Goal: Task Accomplishment & Management: Manage account settings

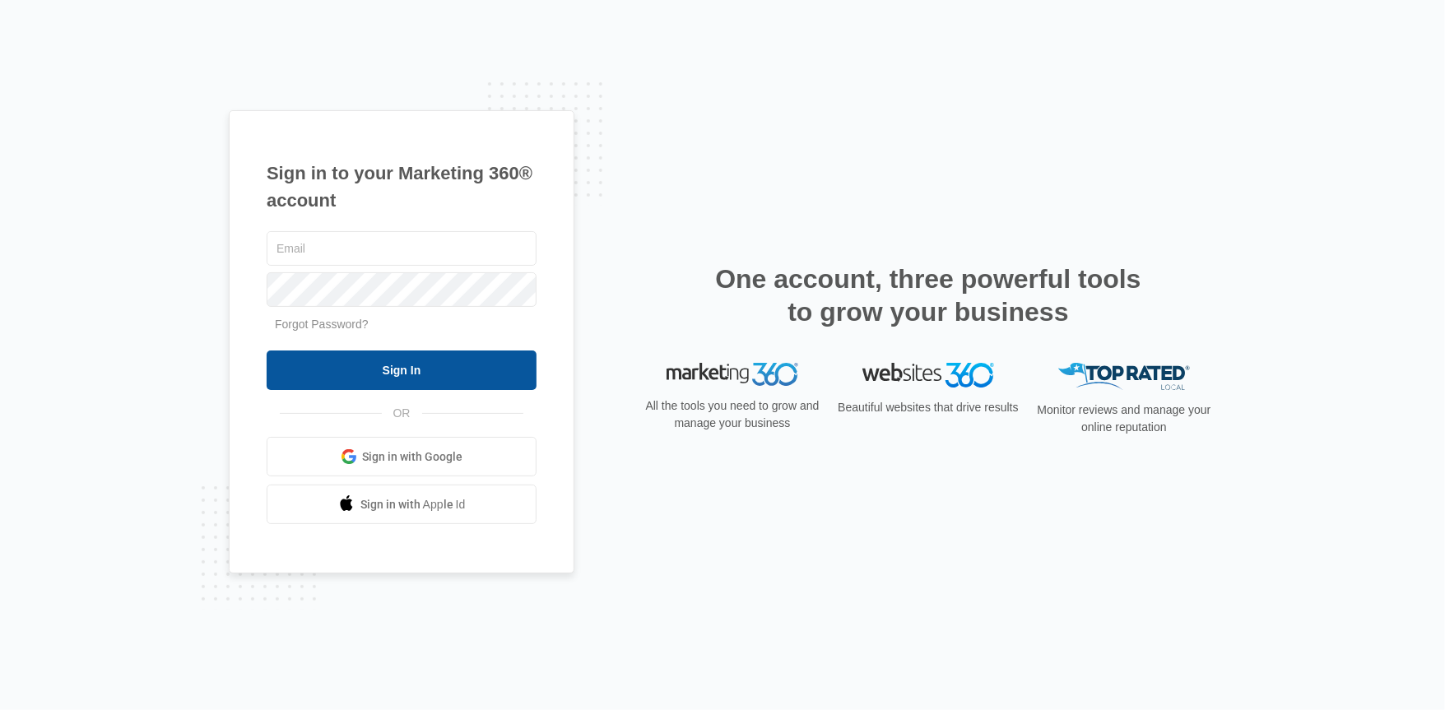
type input "[PERSON_NAME][EMAIL_ADDRESS][DOMAIN_NAME]"
click at [398, 370] on input "Sign In" at bounding box center [402, 371] width 270 height 40
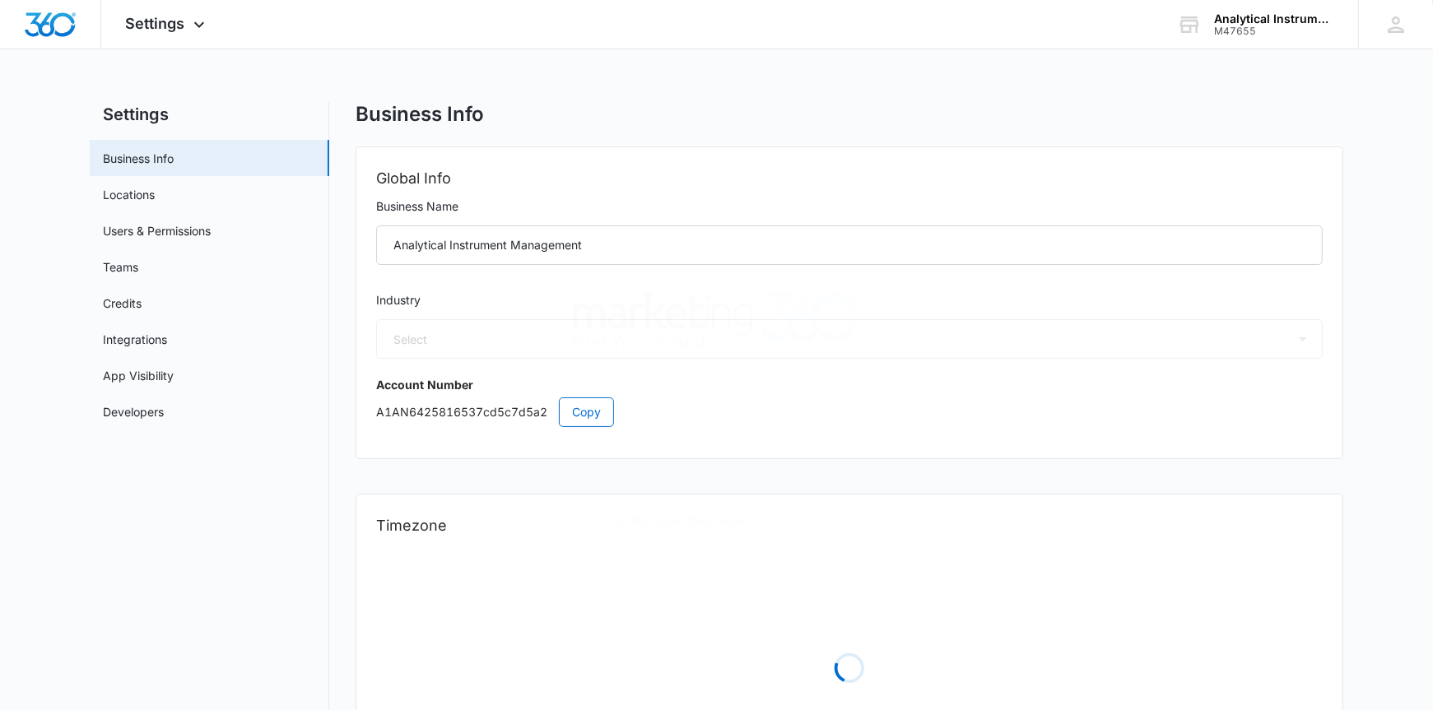
select select "52"
select select "US"
select select "America/[GEOGRAPHIC_DATA]"
click at [146, 23] on span "Settings" at bounding box center [155, 23] width 59 height 17
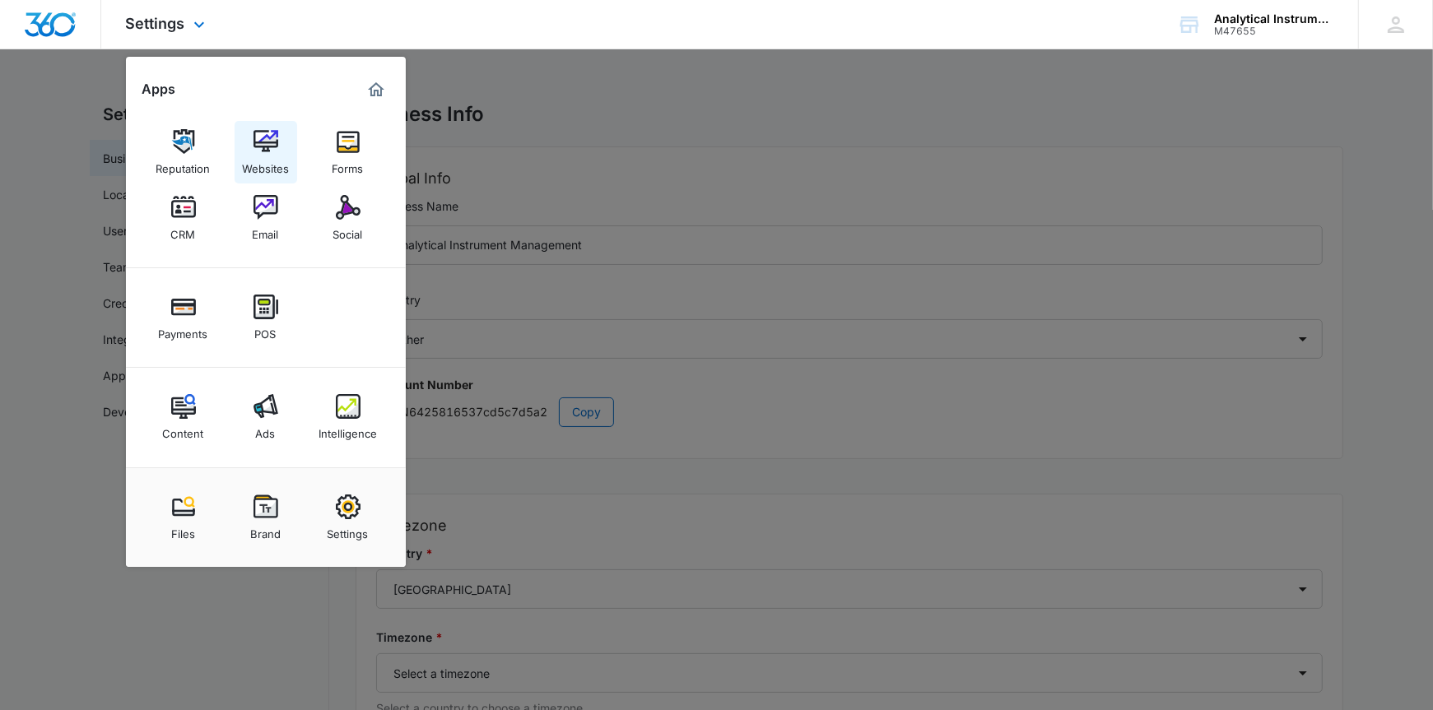
click at [274, 133] on img at bounding box center [265, 141] width 25 height 25
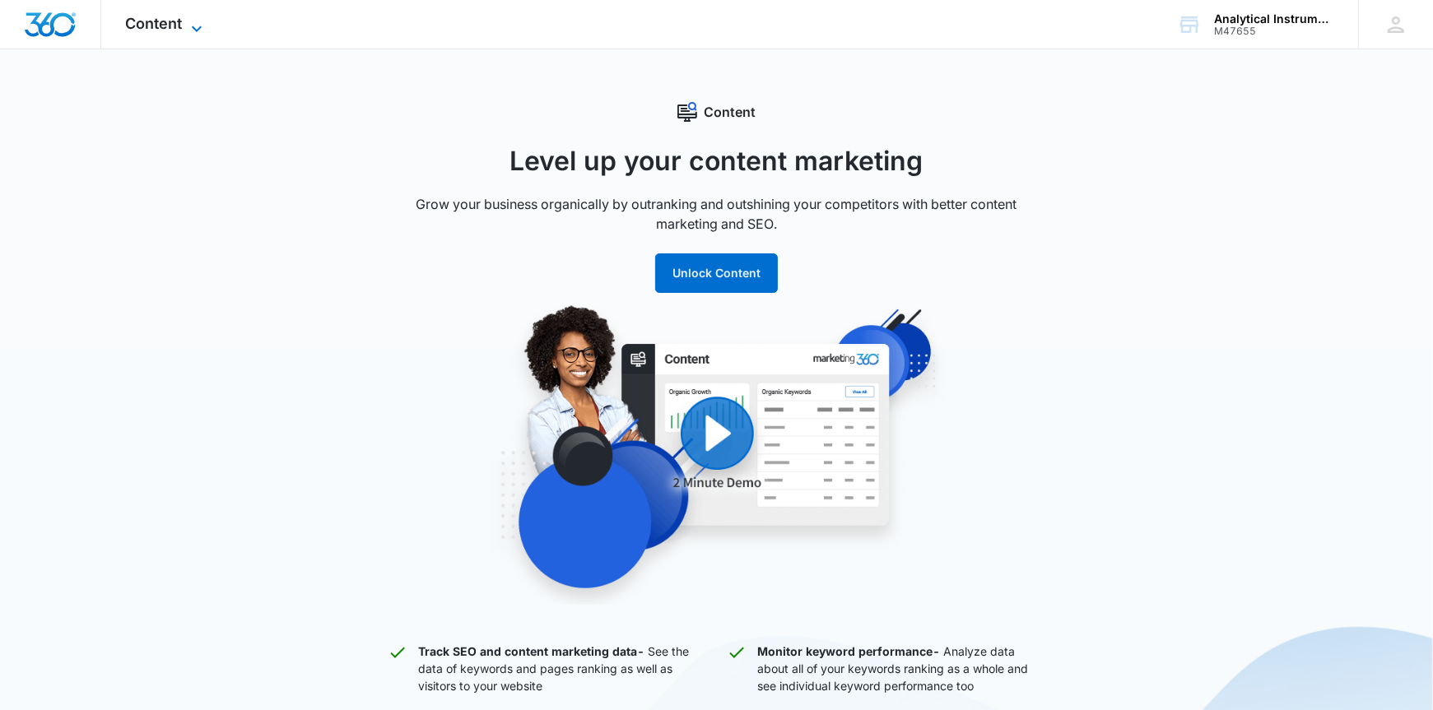
click at [162, 26] on span "Content" at bounding box center [154, 23] width 57 height 17
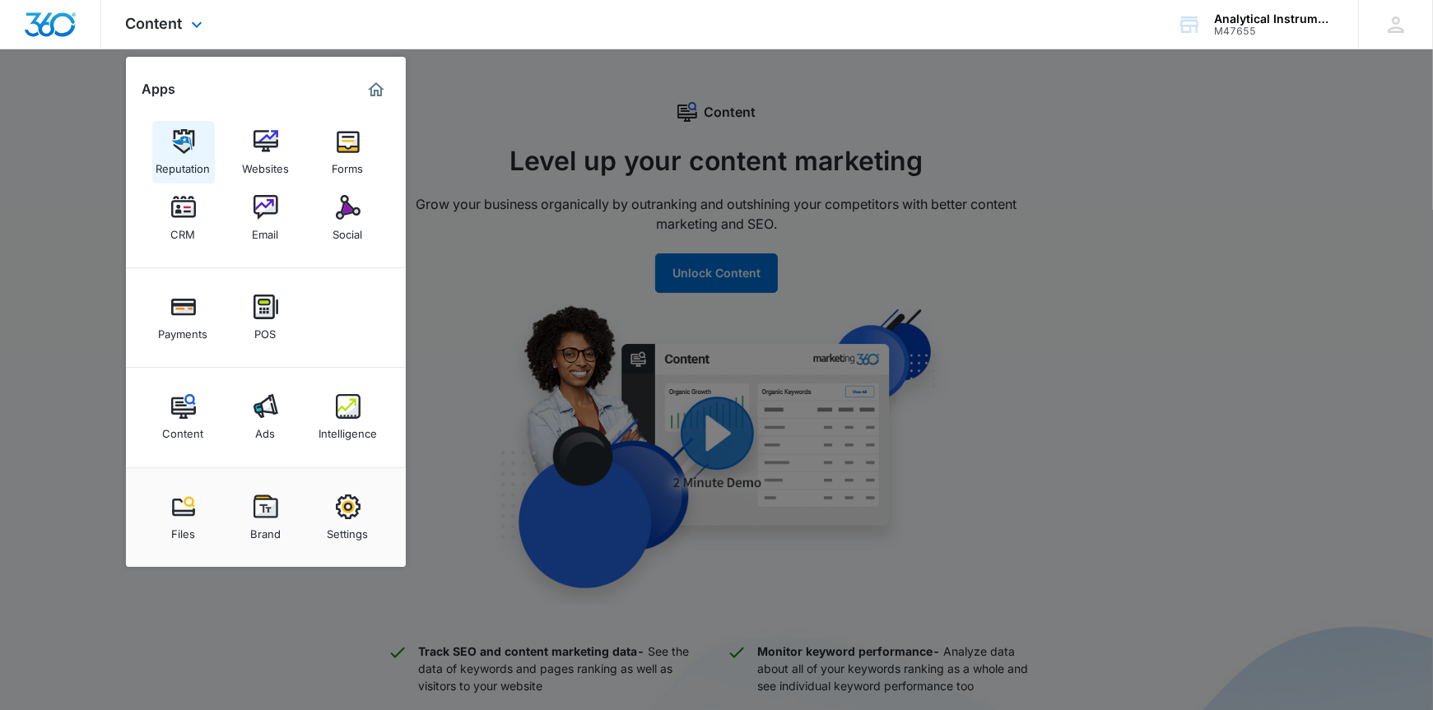
click at [192, 144] on img at bounding box center [183, 141] width 25 height 25
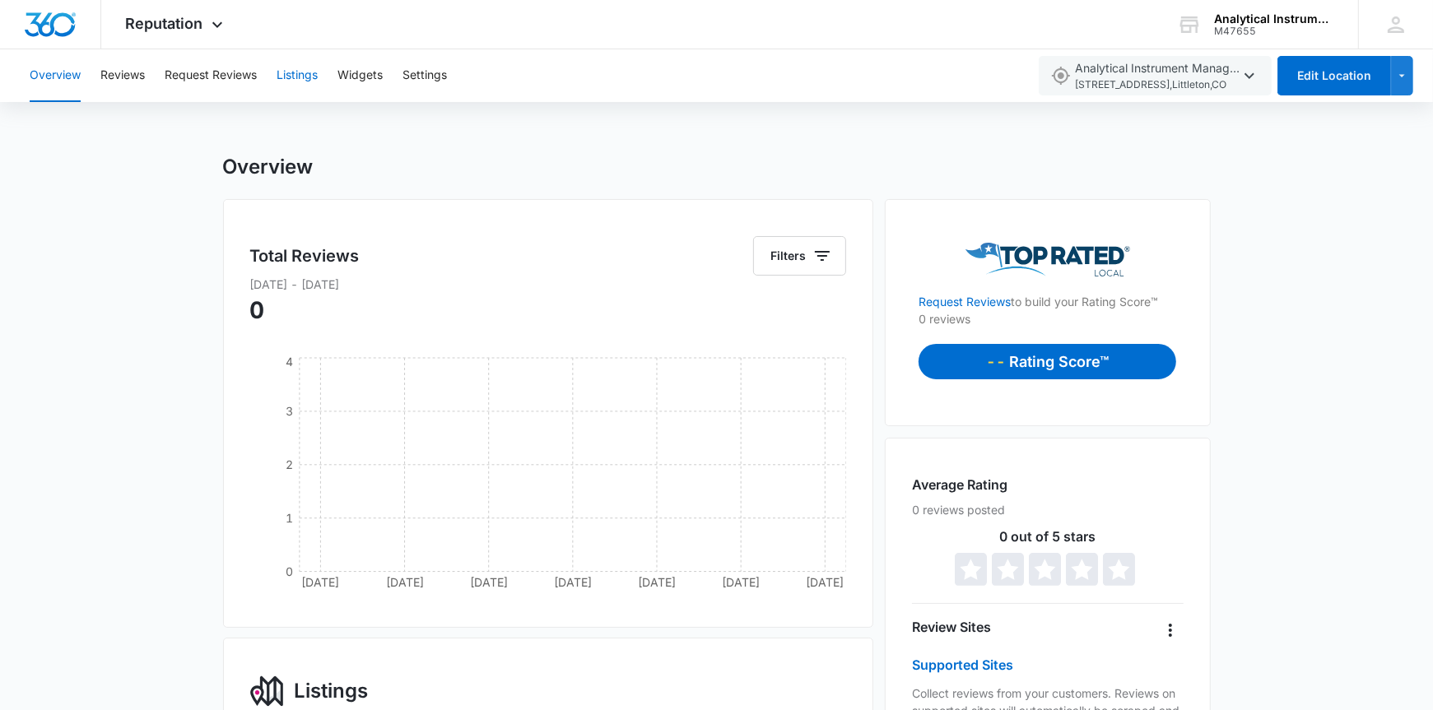
click at [300, 72] on button "Listings" at bounding box center [297, 75] width 41 height 53
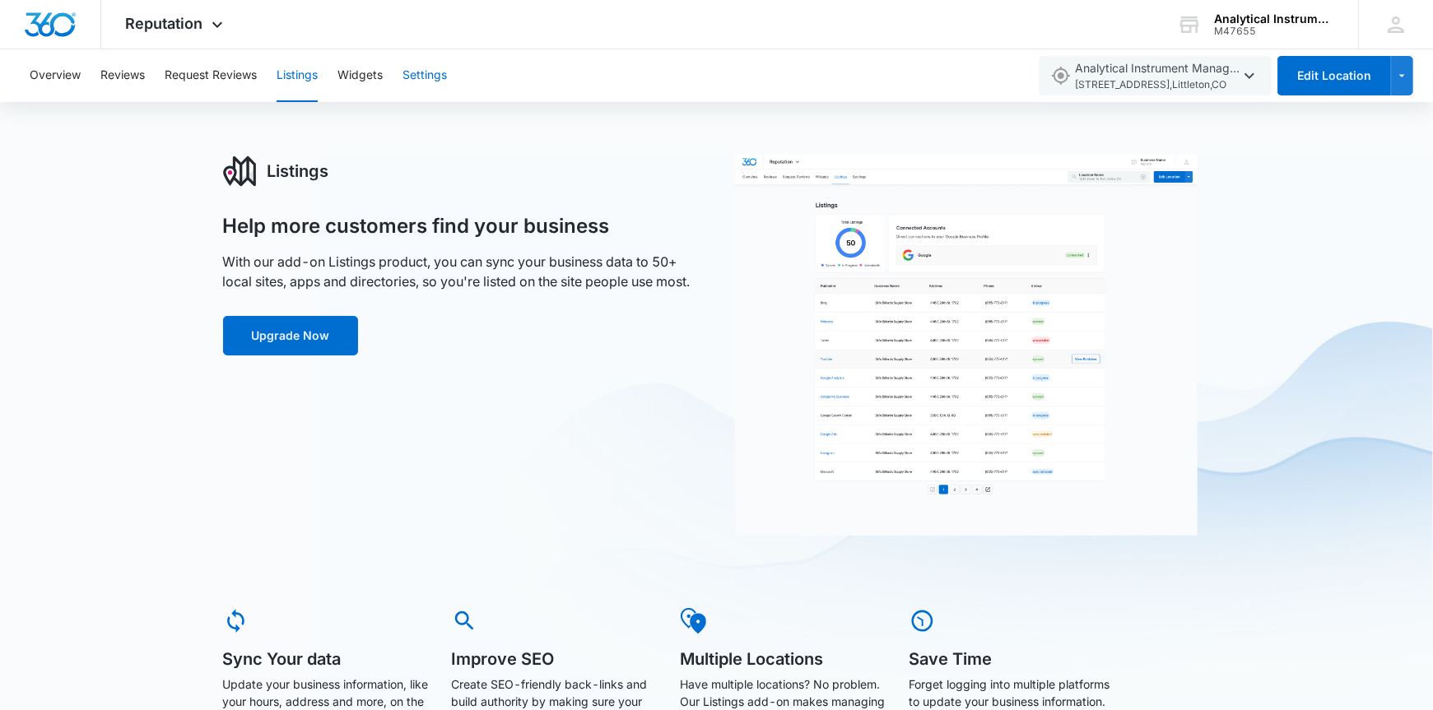
click at [416, 77] on button "Settings" at bounding box center [424, 75] width 44 height 53
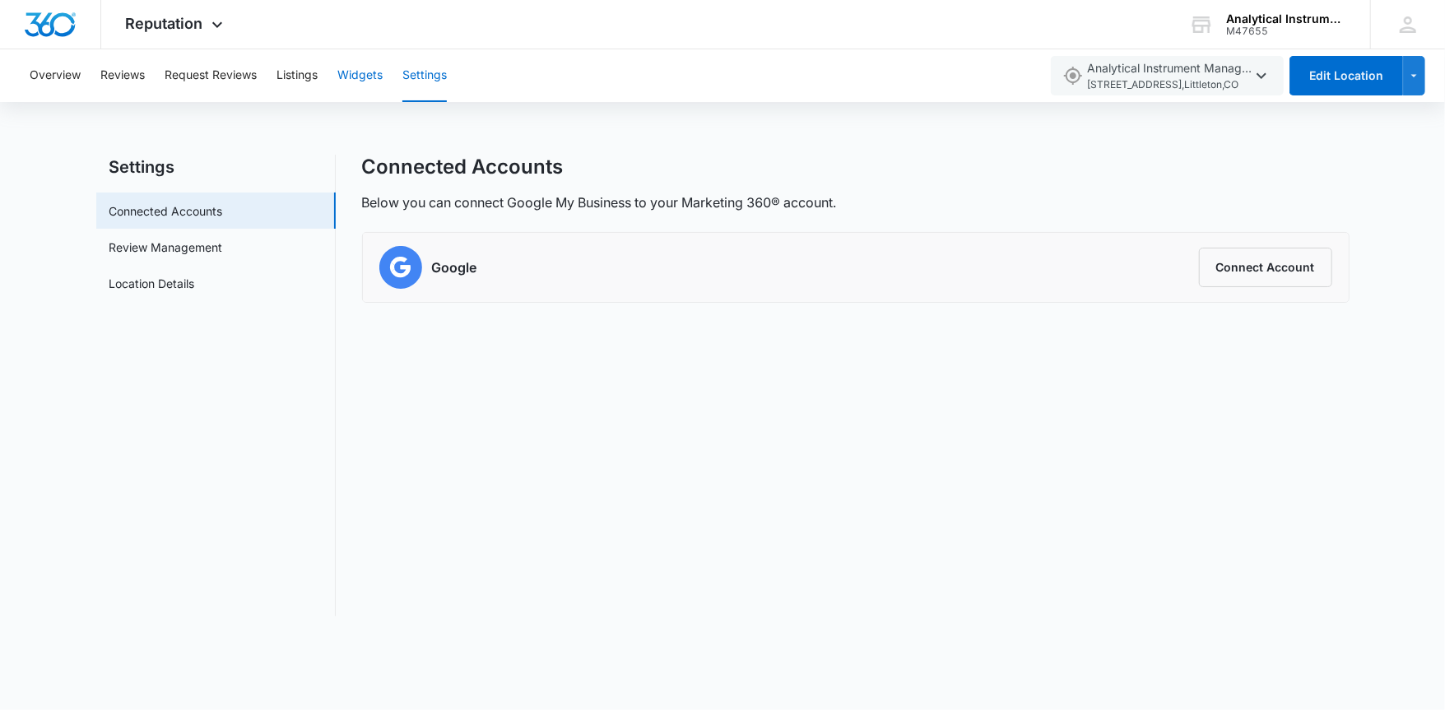
click at [355, 77] on button "Widgets" at bounding box center [359, 75] width 45 height 53
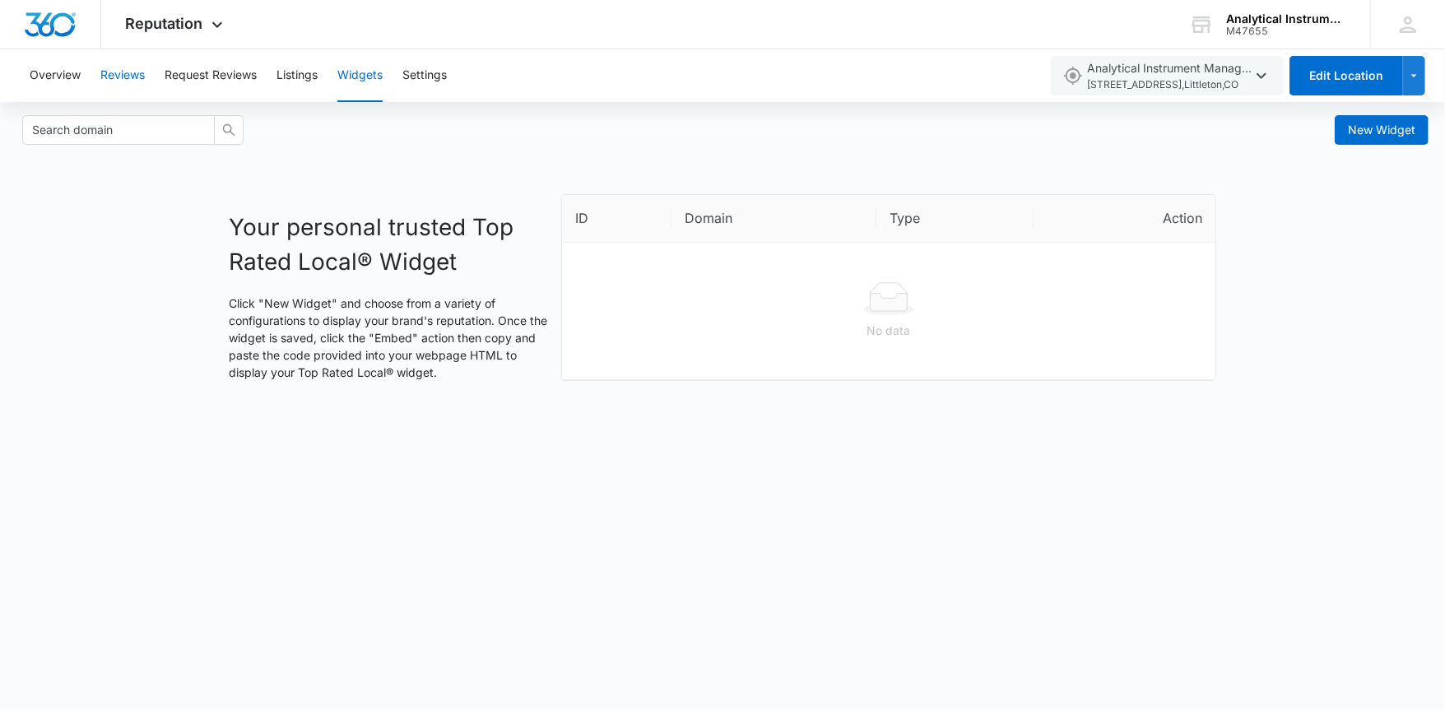
click at [125, 74] on button "Reviews" at bounding box center [122, 75] width 44 height 53
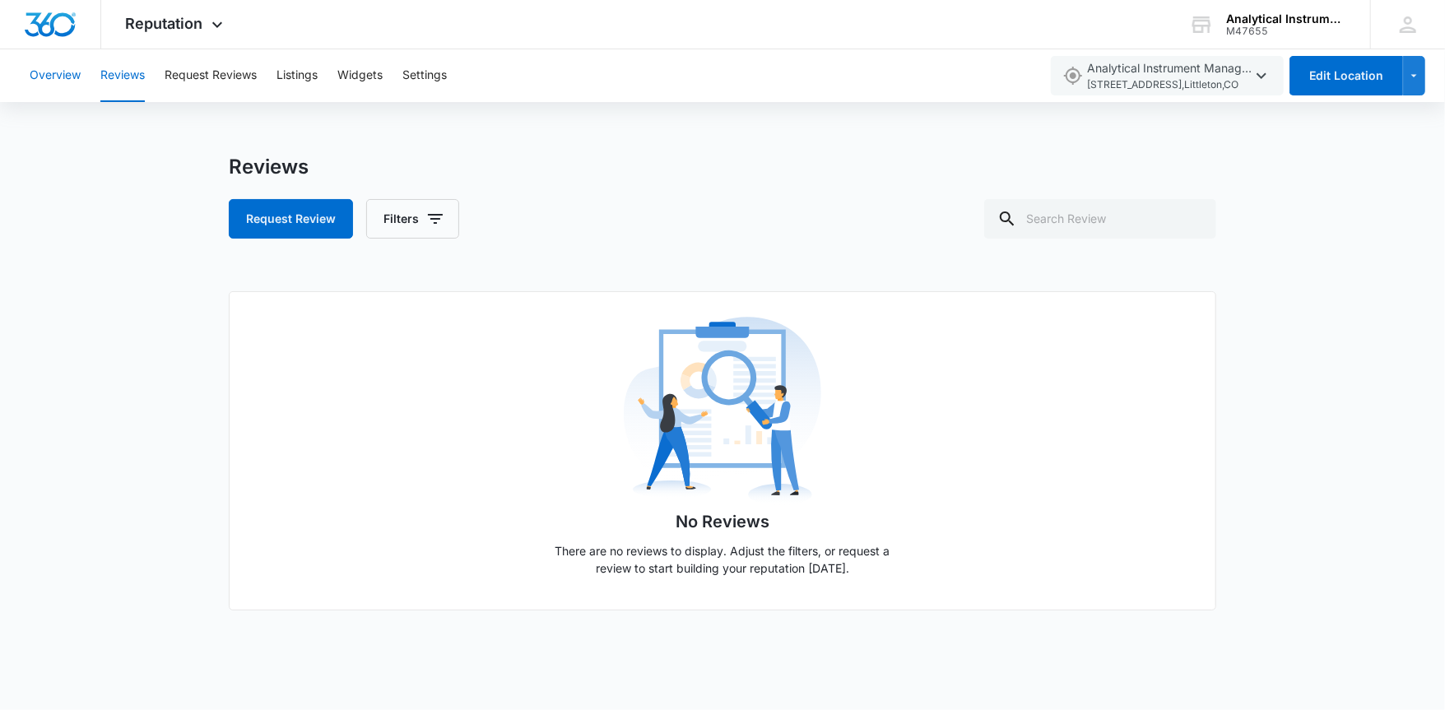
click at [53, 76] on button "Overview" at bounding box center [55, 75] width 51 height 53
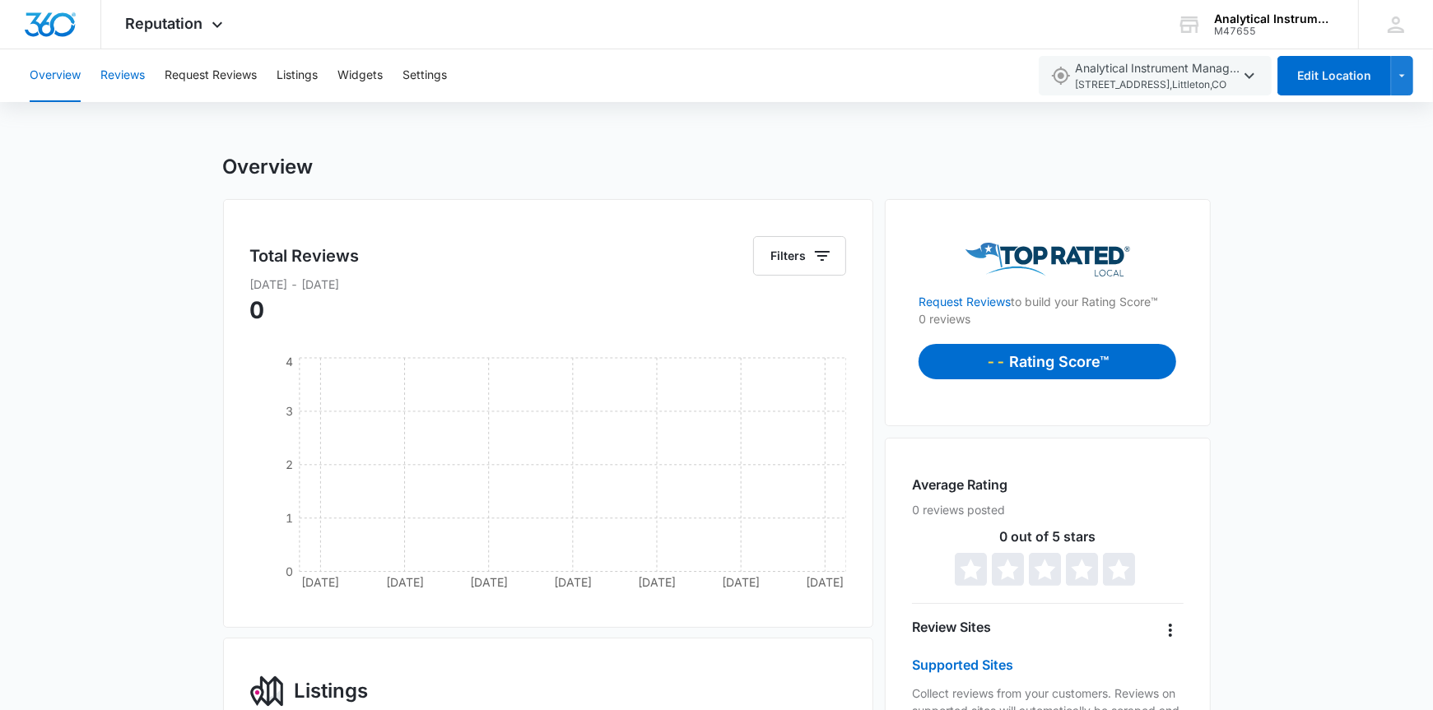
click at [121, 76] on button "Reviews" at bounding box center [122, 75] width 44 height 53
